Goal: Task Accomplishment & Management: Manage account settings

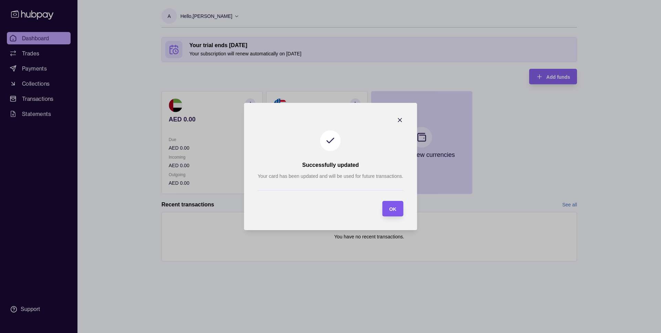
click at [393, 211] on span "OK" at bounding box center [392, 210] width 7 height 6
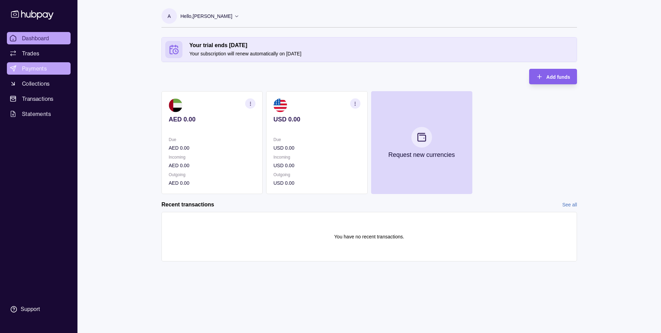
click at [33, 67] on span "Payments" at bounding box center [34, 68] width 25 height 8
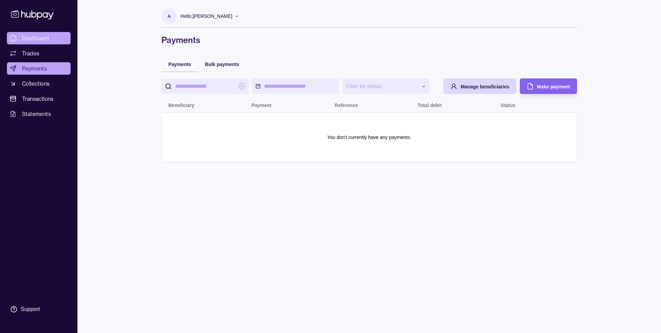
click at [29, 36] on span "Dashboard" at bounding box center [35, 38] width 27 height 8
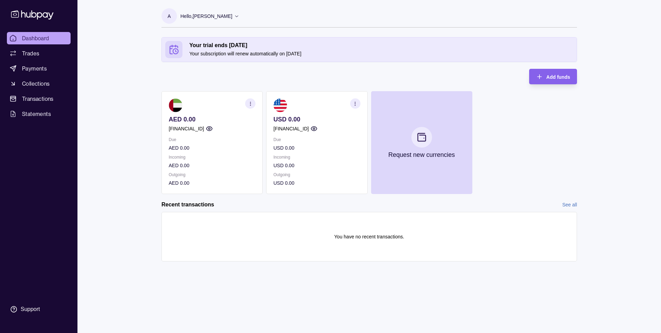
click at [239, 17] on div "Hello, [PERSON_NAME]" at bounding box center [209, 16] width 59 height 14
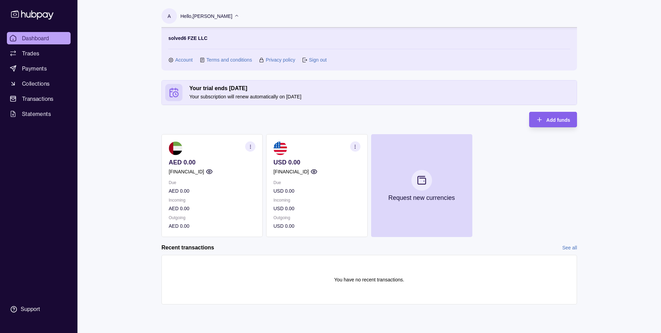
click at [81, 123] on div "Dashboard Trades Payments Collections Transactions Statements Support A Hello, …" at bounding box center [330, 166] width 661 height 333
click at [186, 59] on link "Account" at bounding box center [184, 60] width 18 height 8
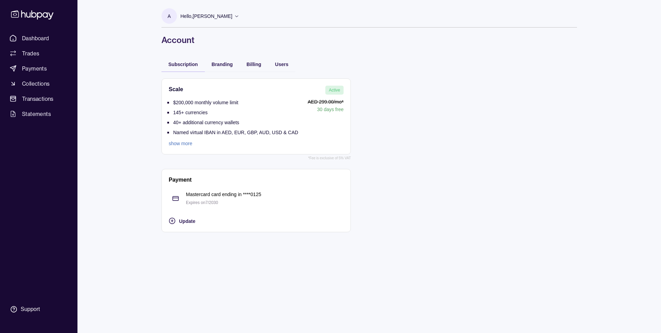
click at [186, 144] on link "show more" at bounding box center [233, 144] width 129 height 8
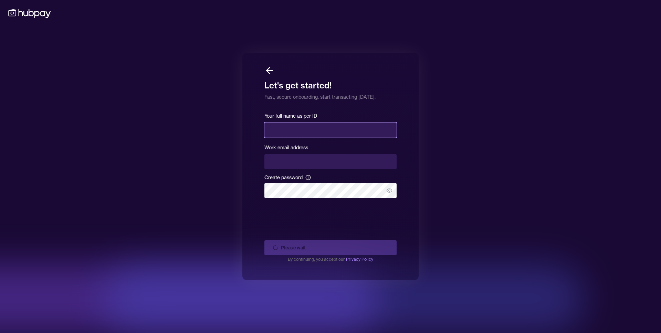
click at [298, 127] on input "text" at bounding box center [330, 130] width 132 height 15
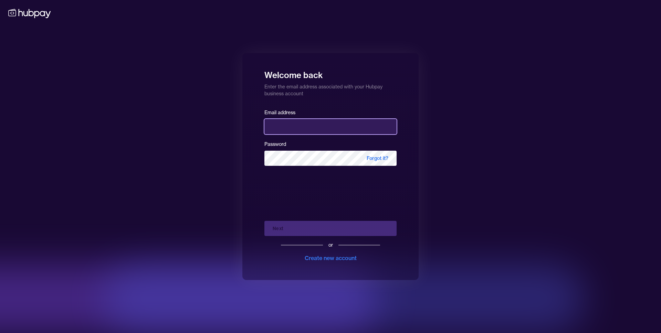
click at [302, 129] on input "email" at bounding box center [330, 126] width 132 height 15
type input "**********"
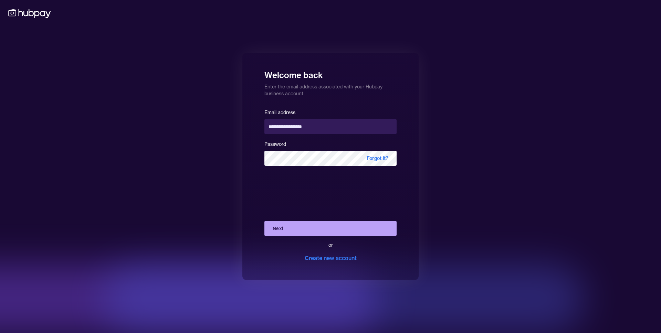
click at [315, 231] on button "Next" at bounding box center [330, 228] width 132 height 15
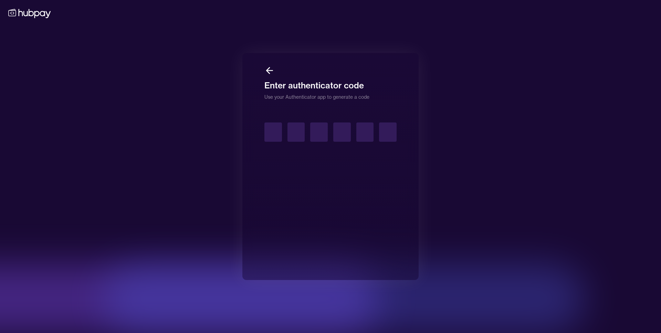
type input "*"
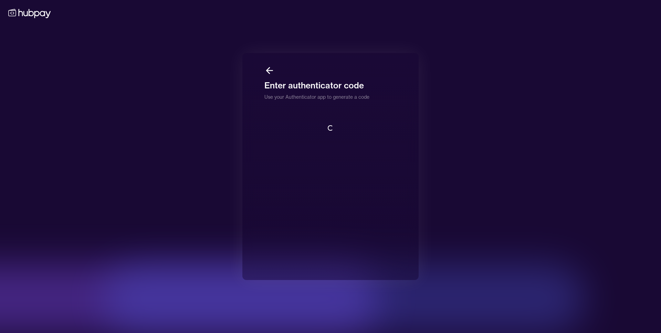
scroll to position [1, 0]
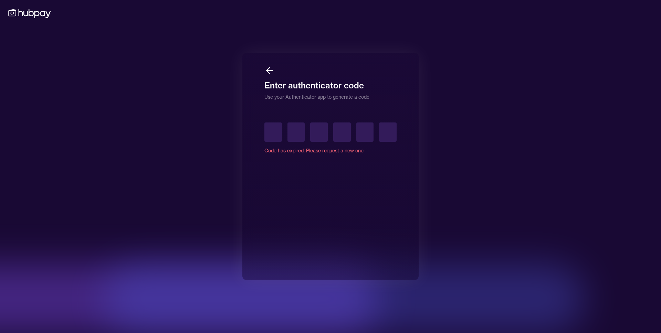
type input "*"
